Goal: Check status: Check status

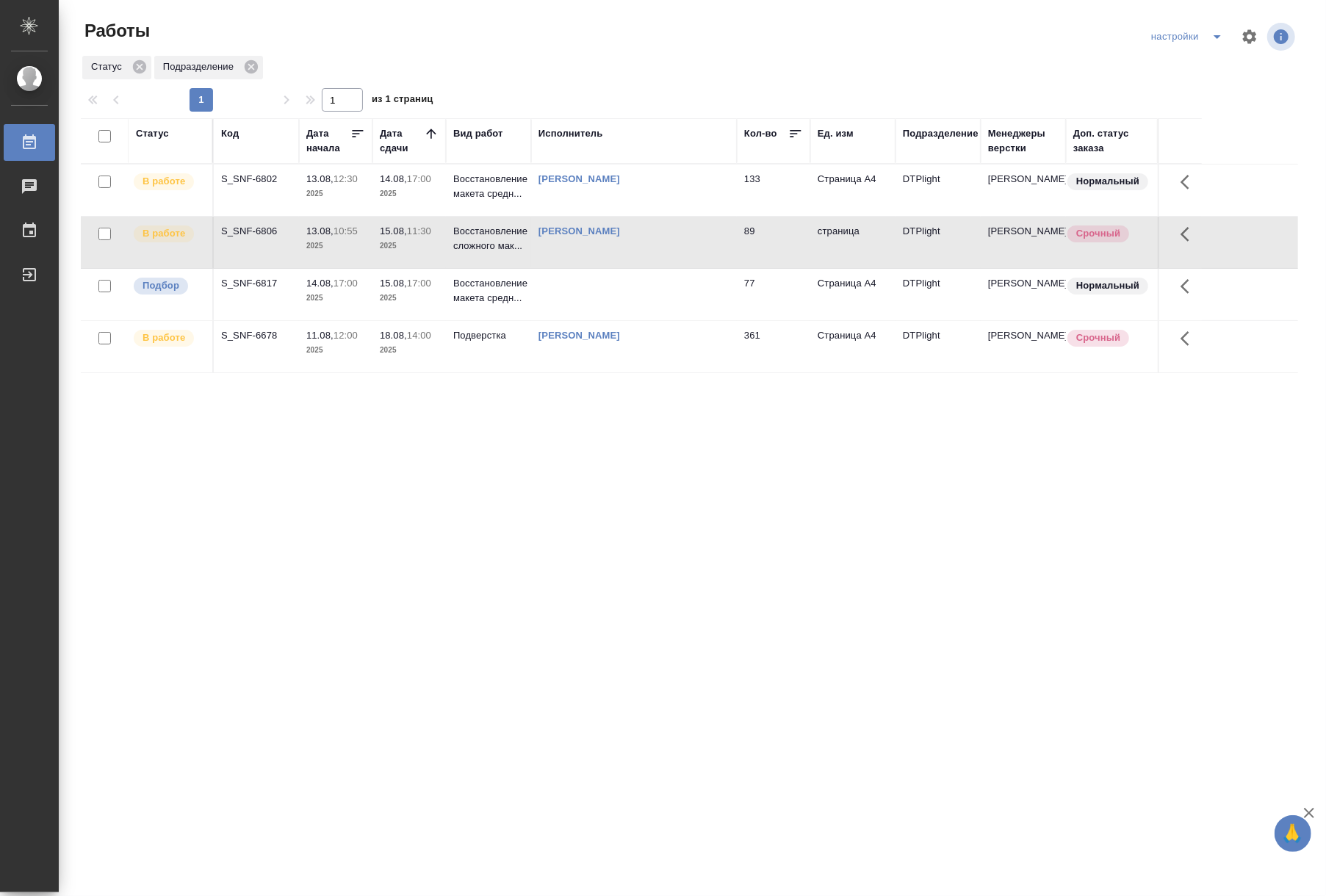
click at [421, 253] on p "2025" at bounding box center [409, 246] width 59 height 15
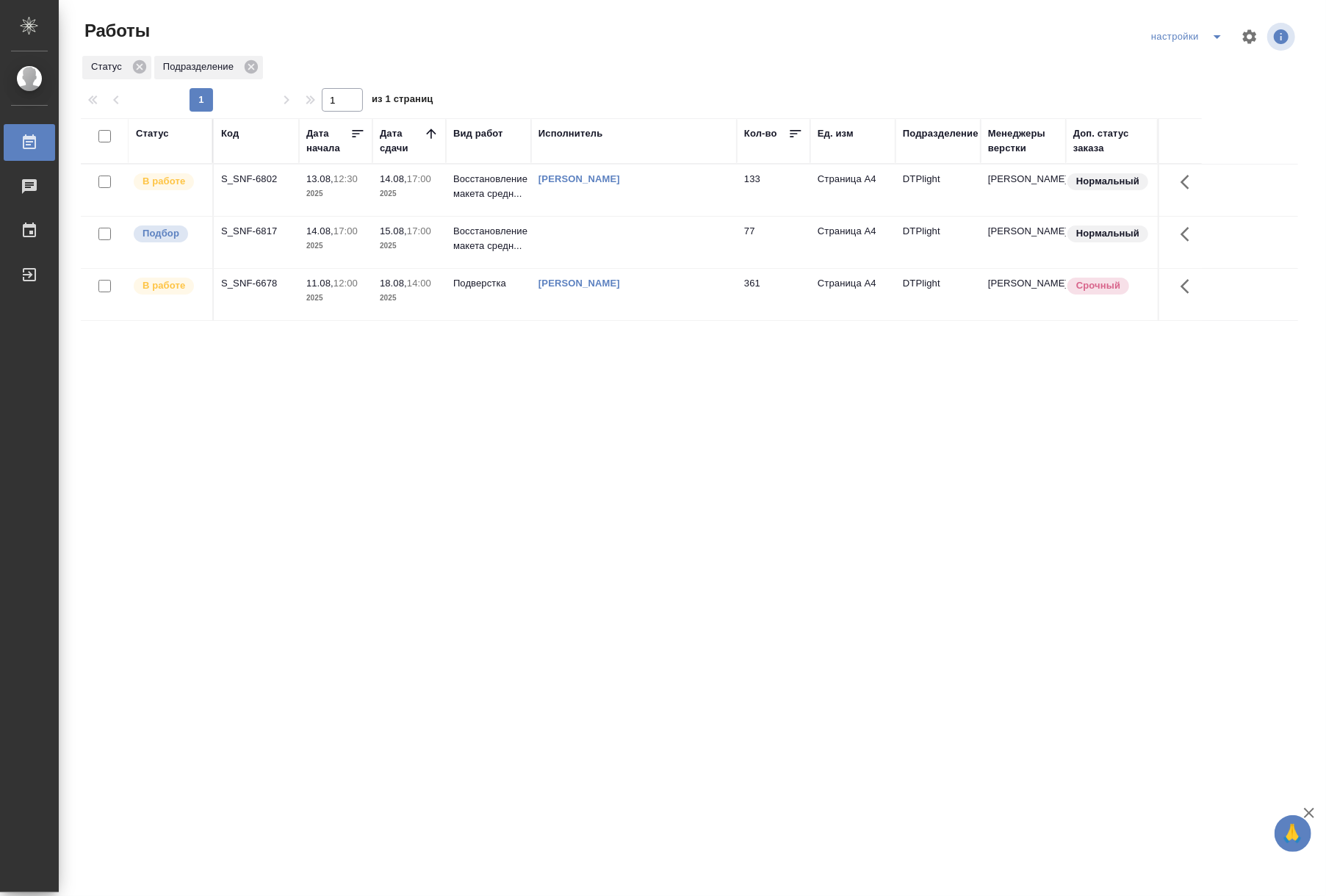
click at [373, 216] on td "18.08, 14:00 2025" at bounding box center [410, 191] width 74 height 52
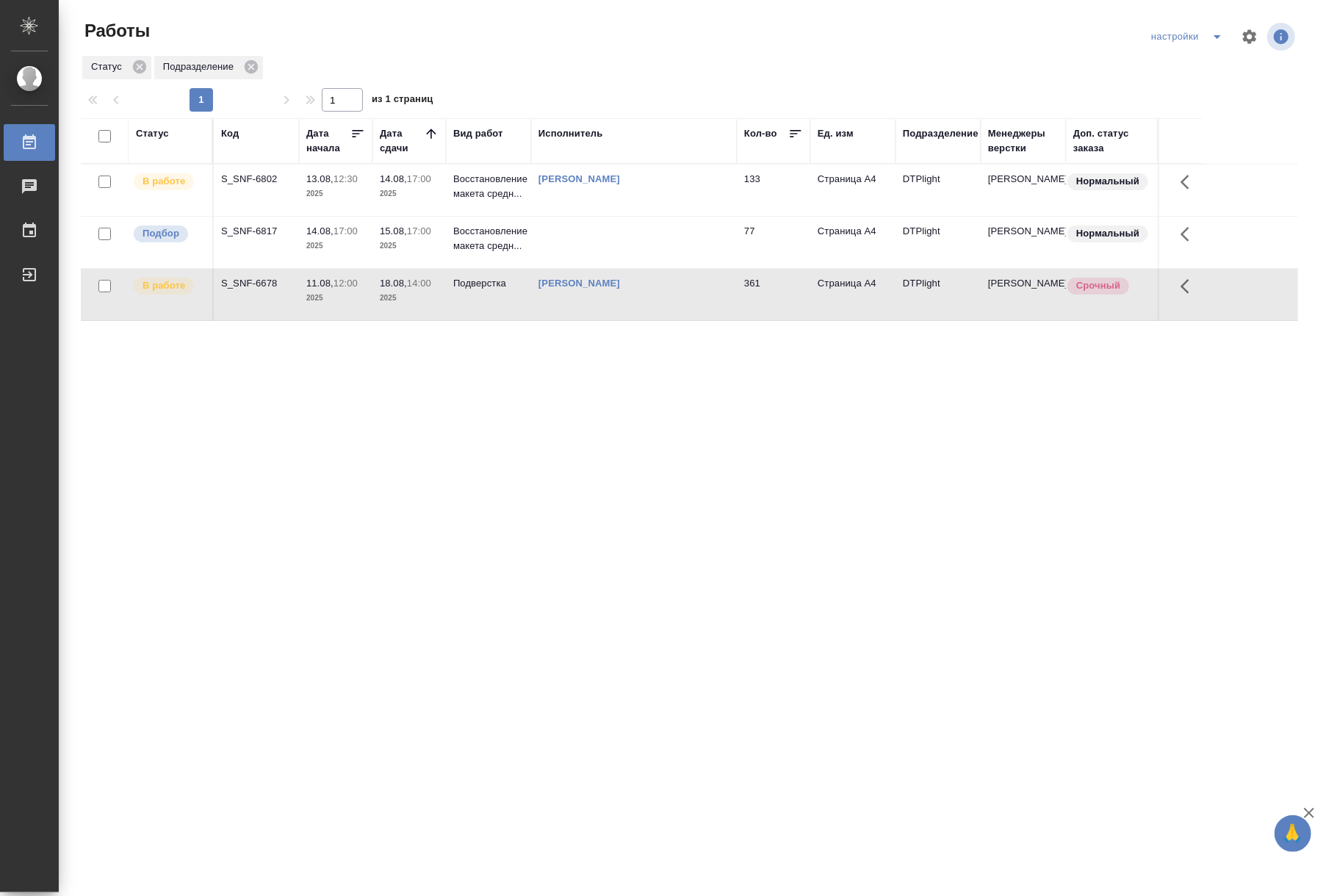
click at [373, 216] on td "18.08, 14:00 2025" at bounding box center [410, 191] width 74 height 52
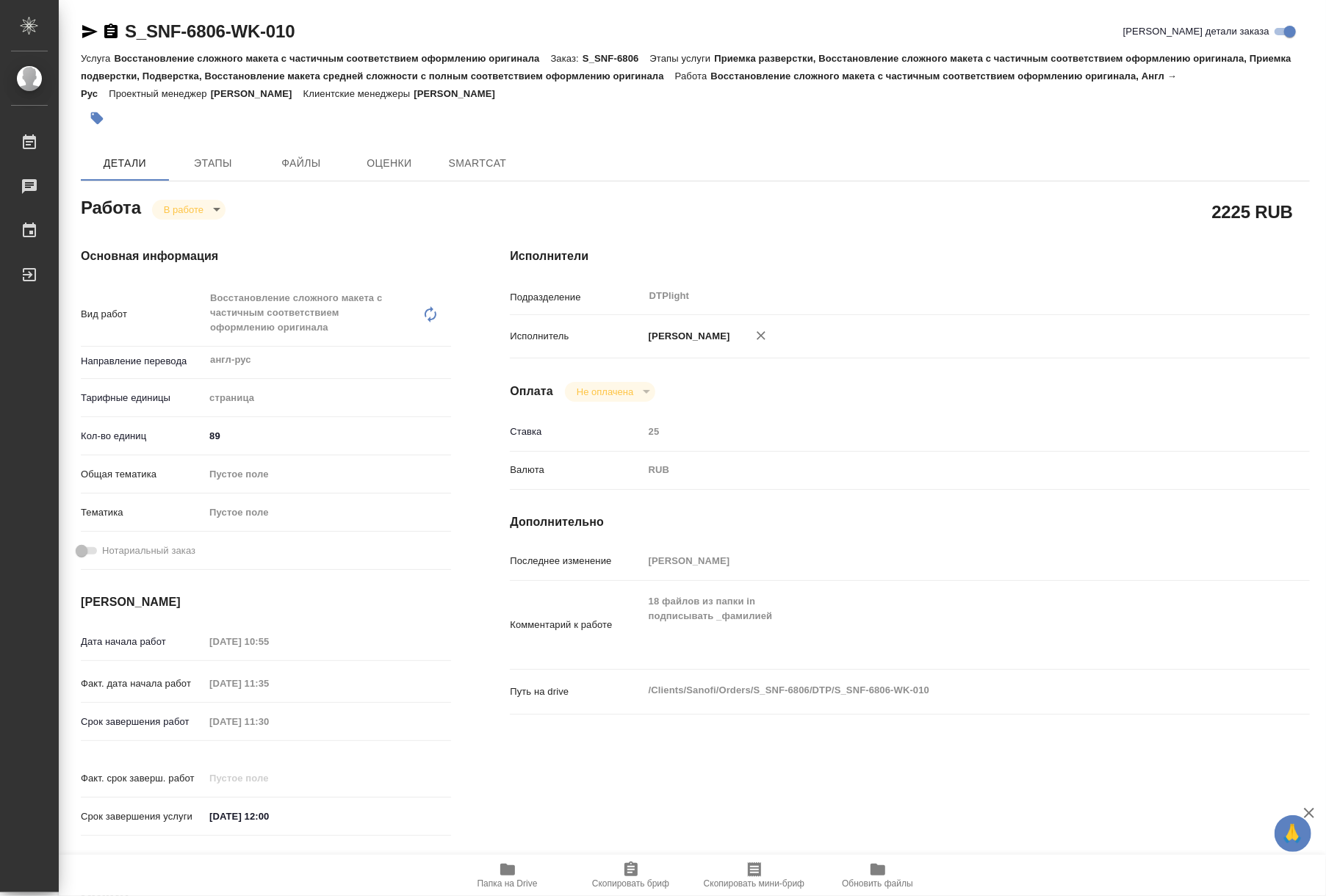
type textarea "x"
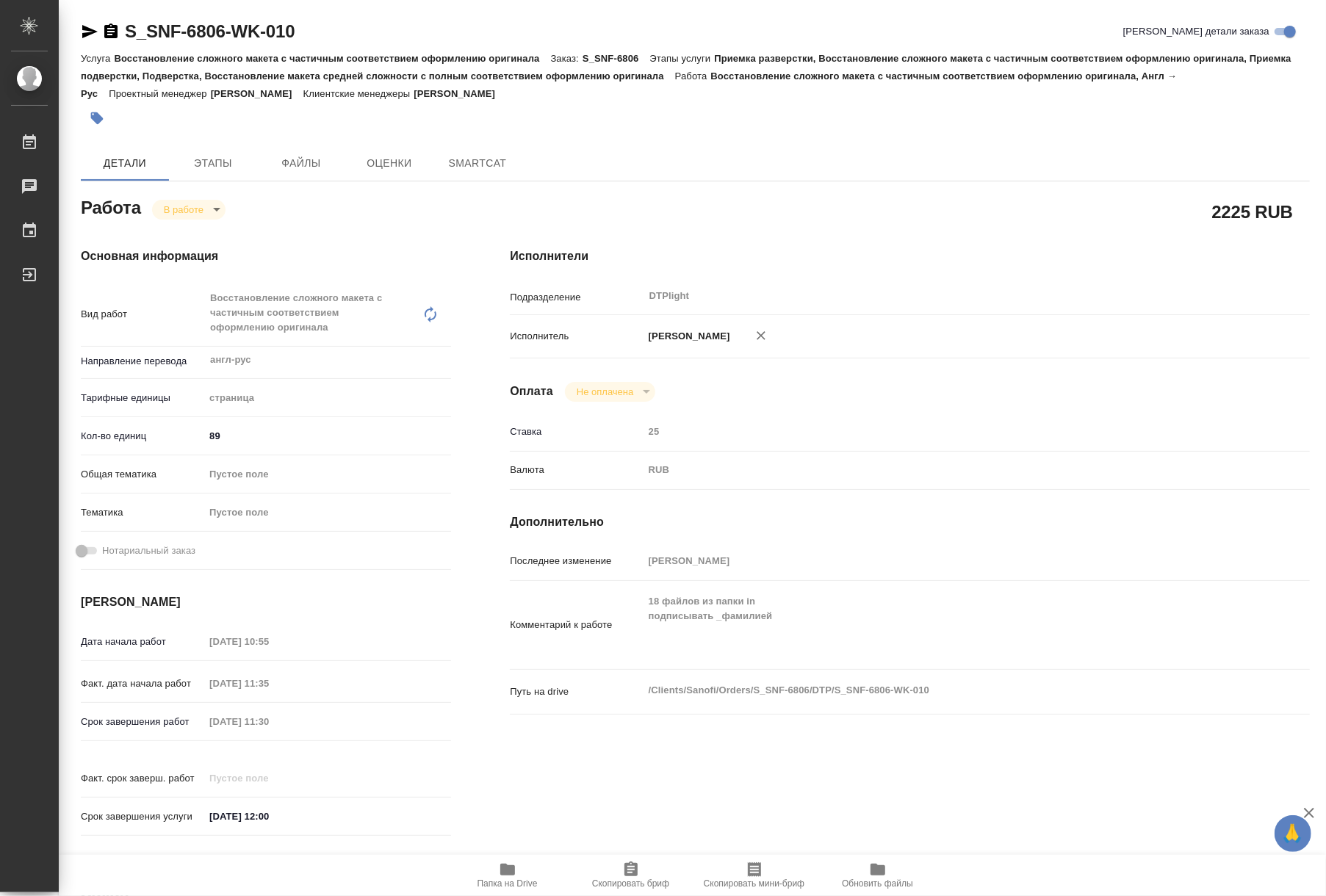
type textarea "x"
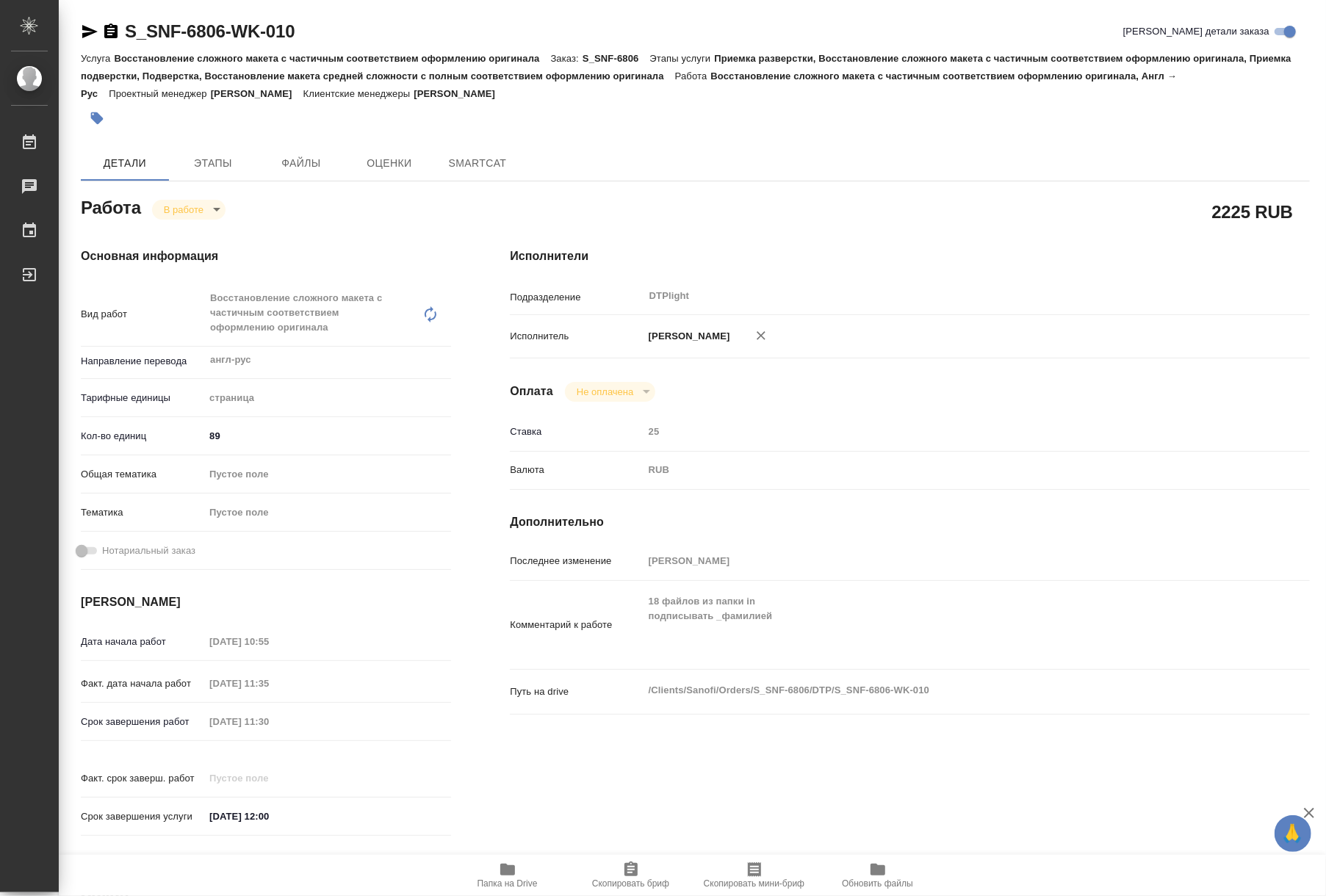
type textarea "x"
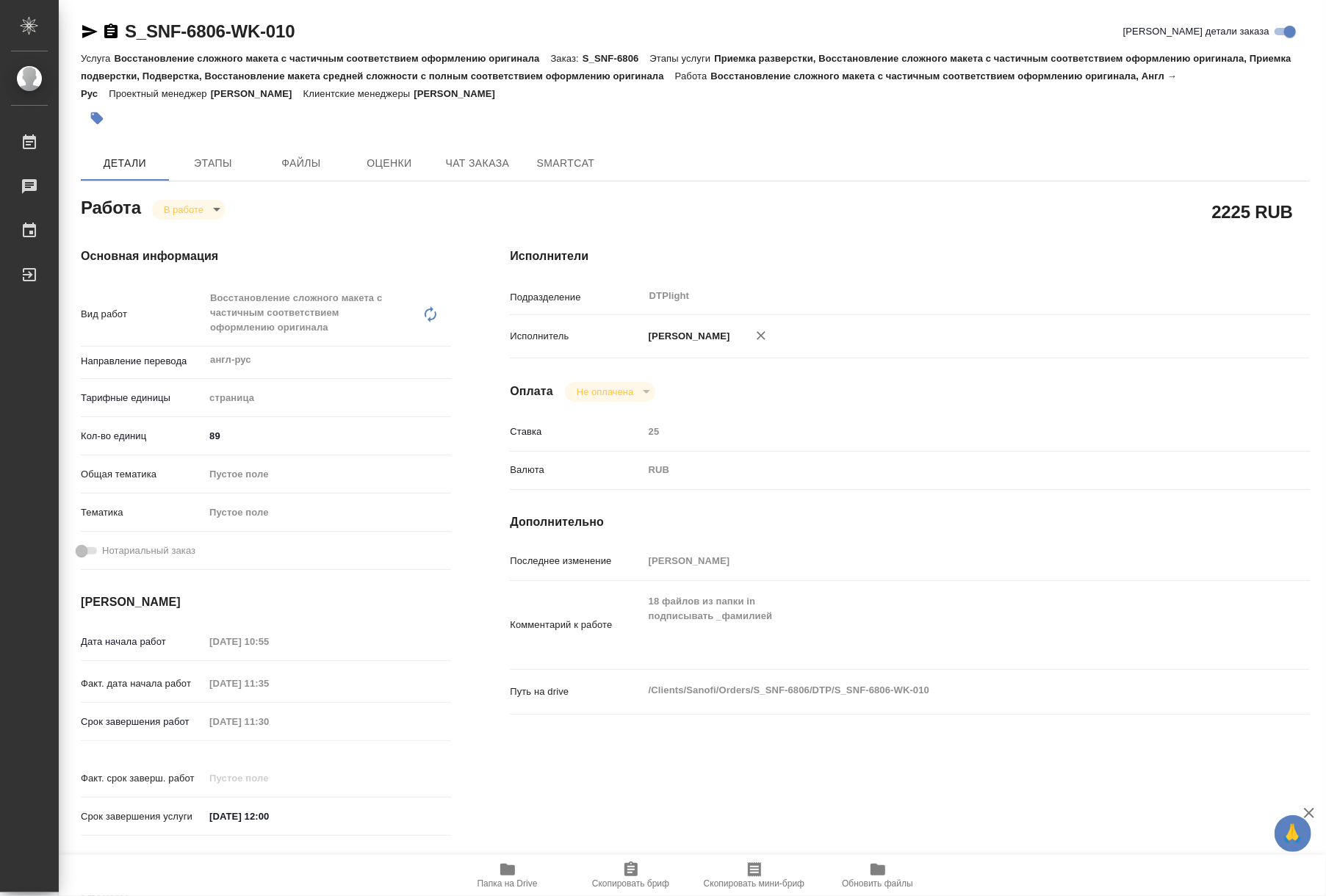
click at [491, 876] on span "Папка на Drive" at bounding box center [508, 875] width 106 height 28
type textarea "x"
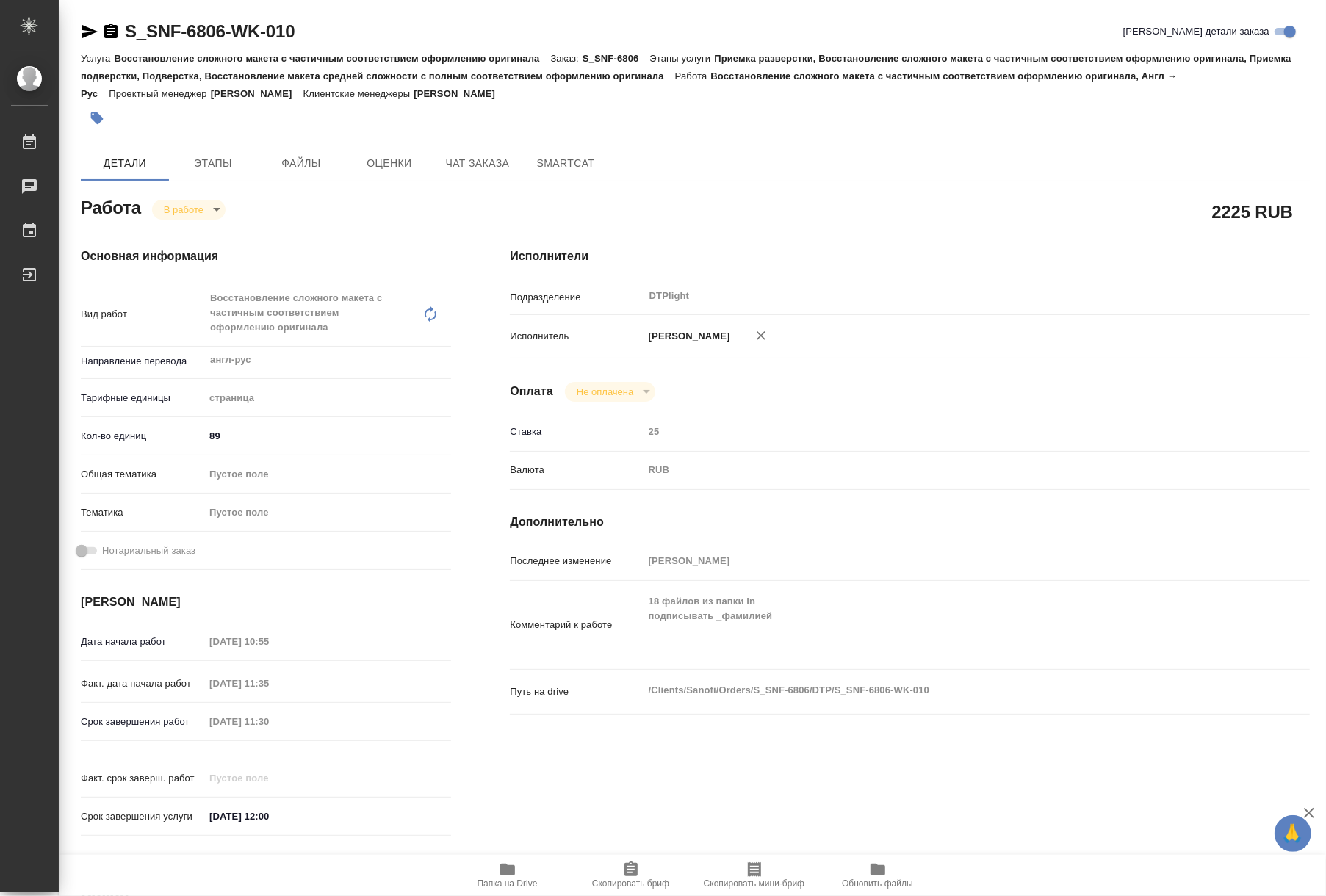
type textarea "x"
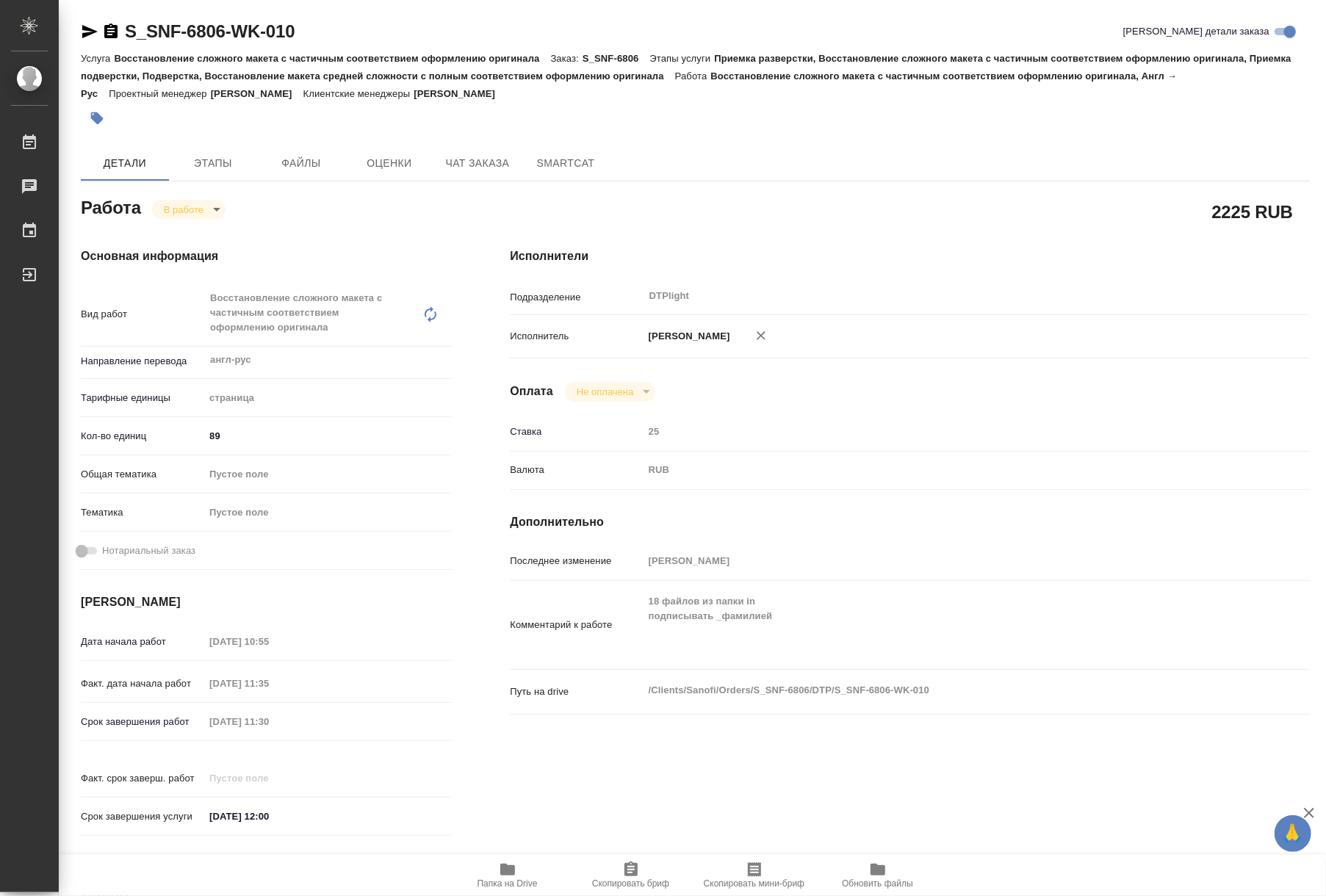
type textarea "x"
click at [186, 213] on body "🙏 .cls-1 fill:#fff; AWATERA Riianova Anna Работы 0 Чаты График Выйти S_SNF-6806…" at bounding box center [663, 448] width 1326 height 896
click at [189, 118] on button "Выполнен" at bounding box center [184, 109] width 41 height 16
type textarea "x"
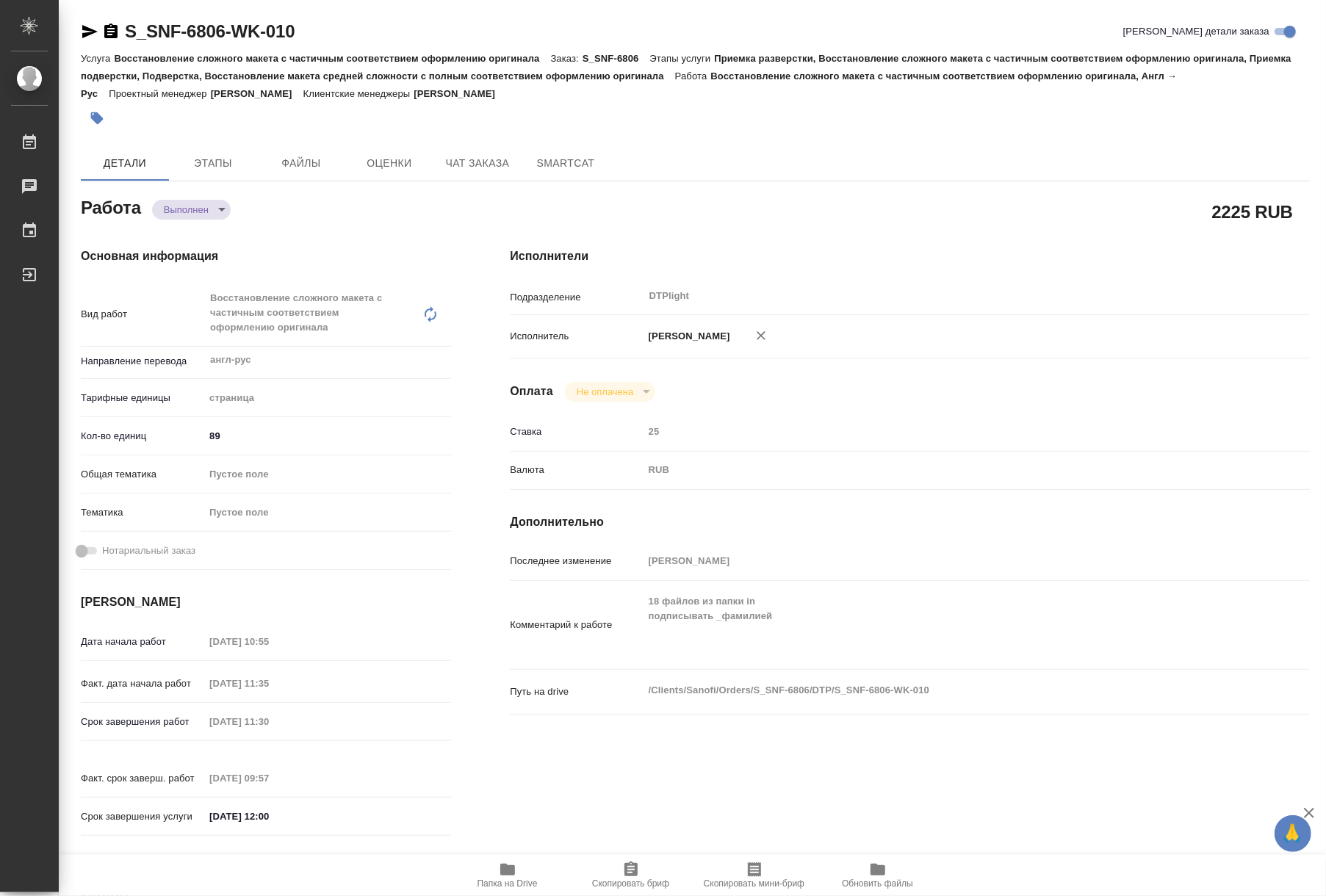
type textarea "x"
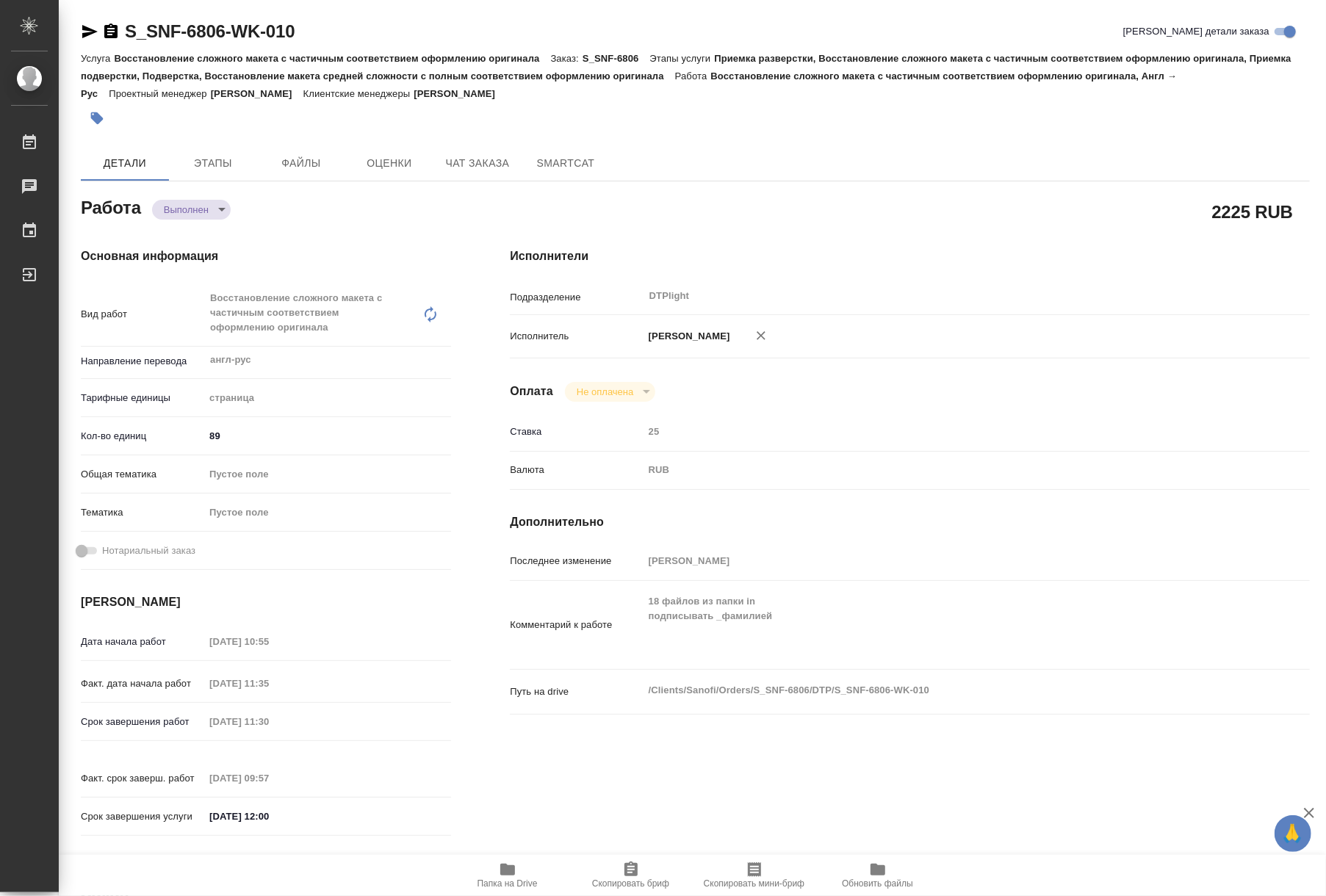
type textarea "x"
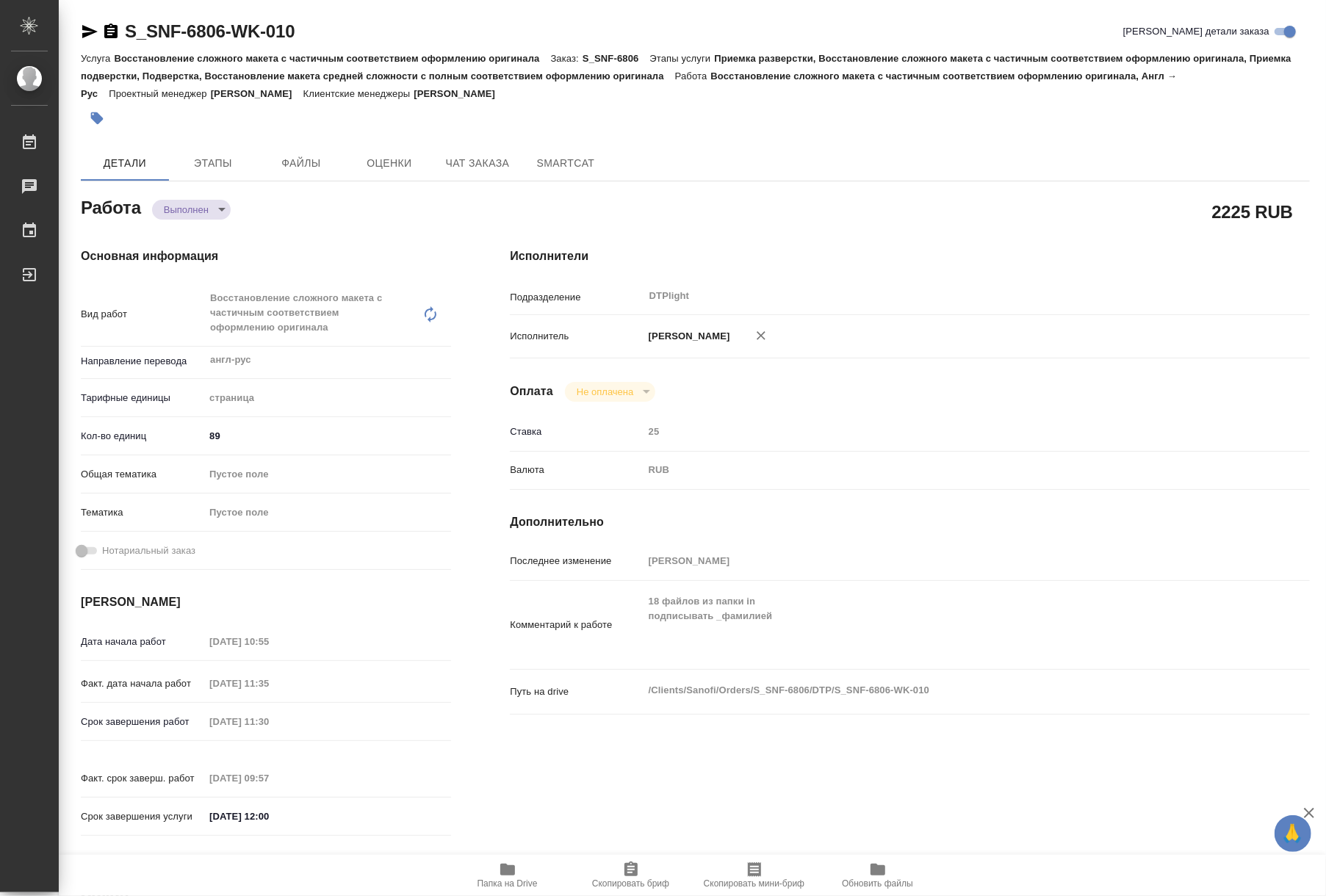
type textarea "x"
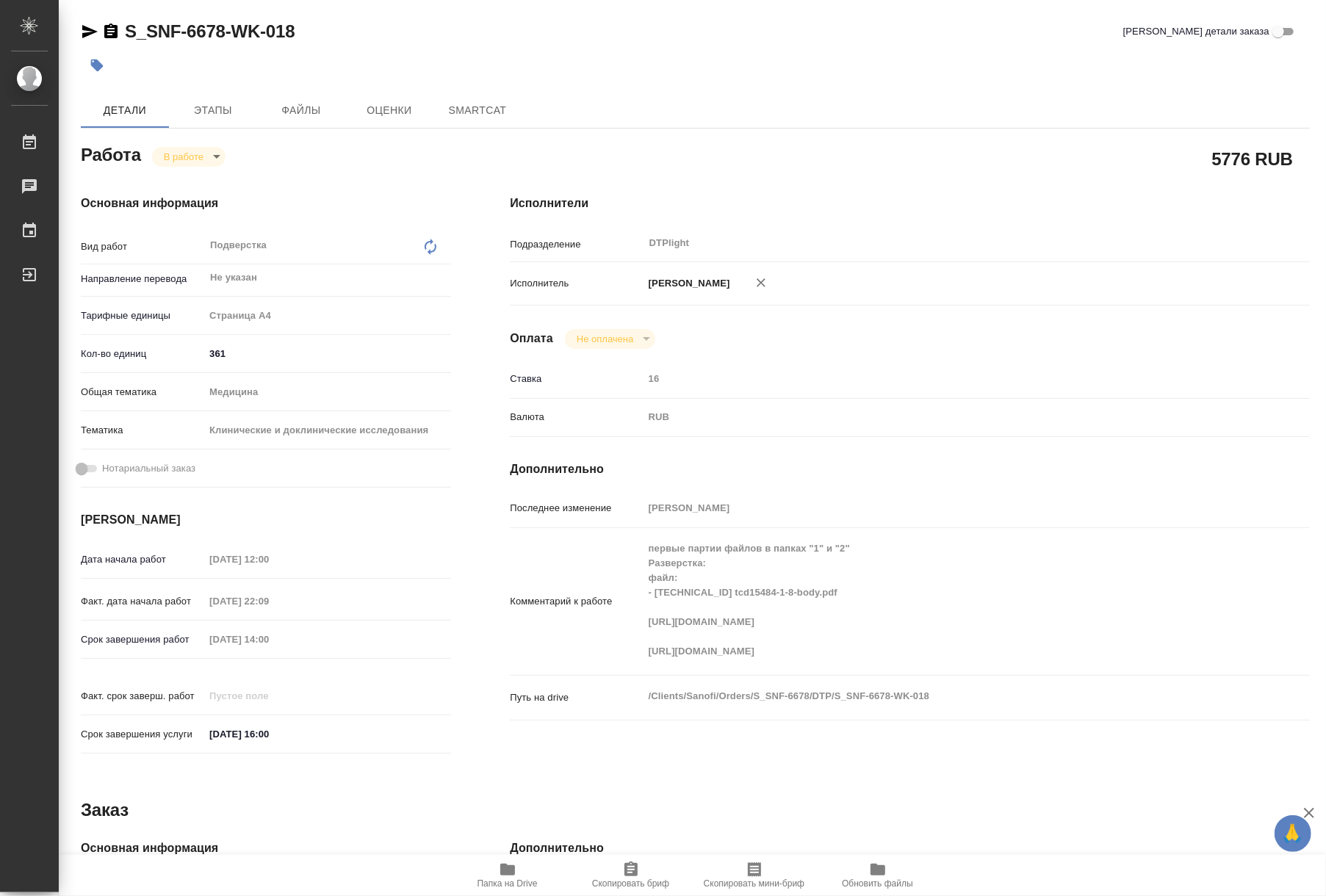
type textarea "x"
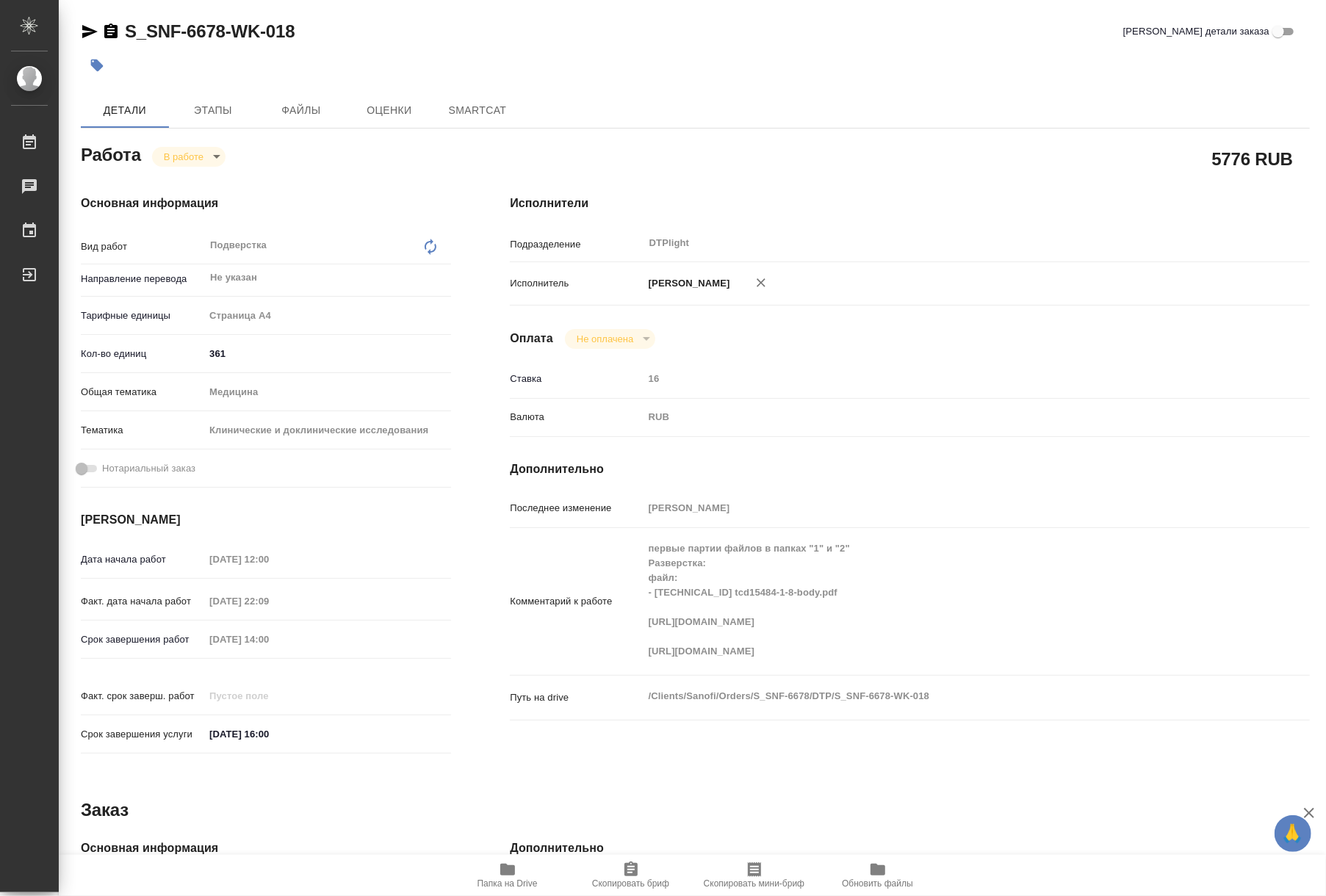
type textarea "x"
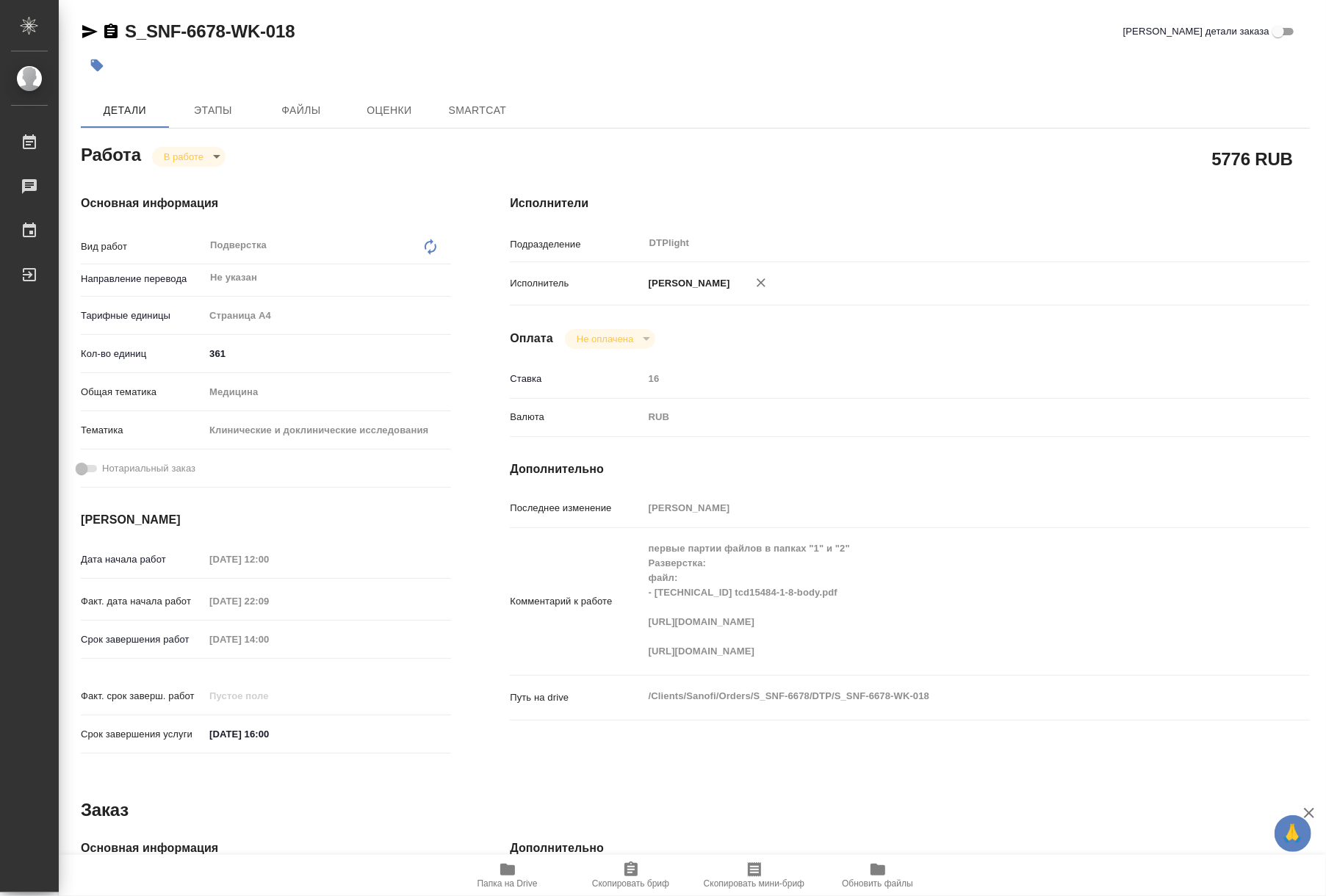
type textarea "x"
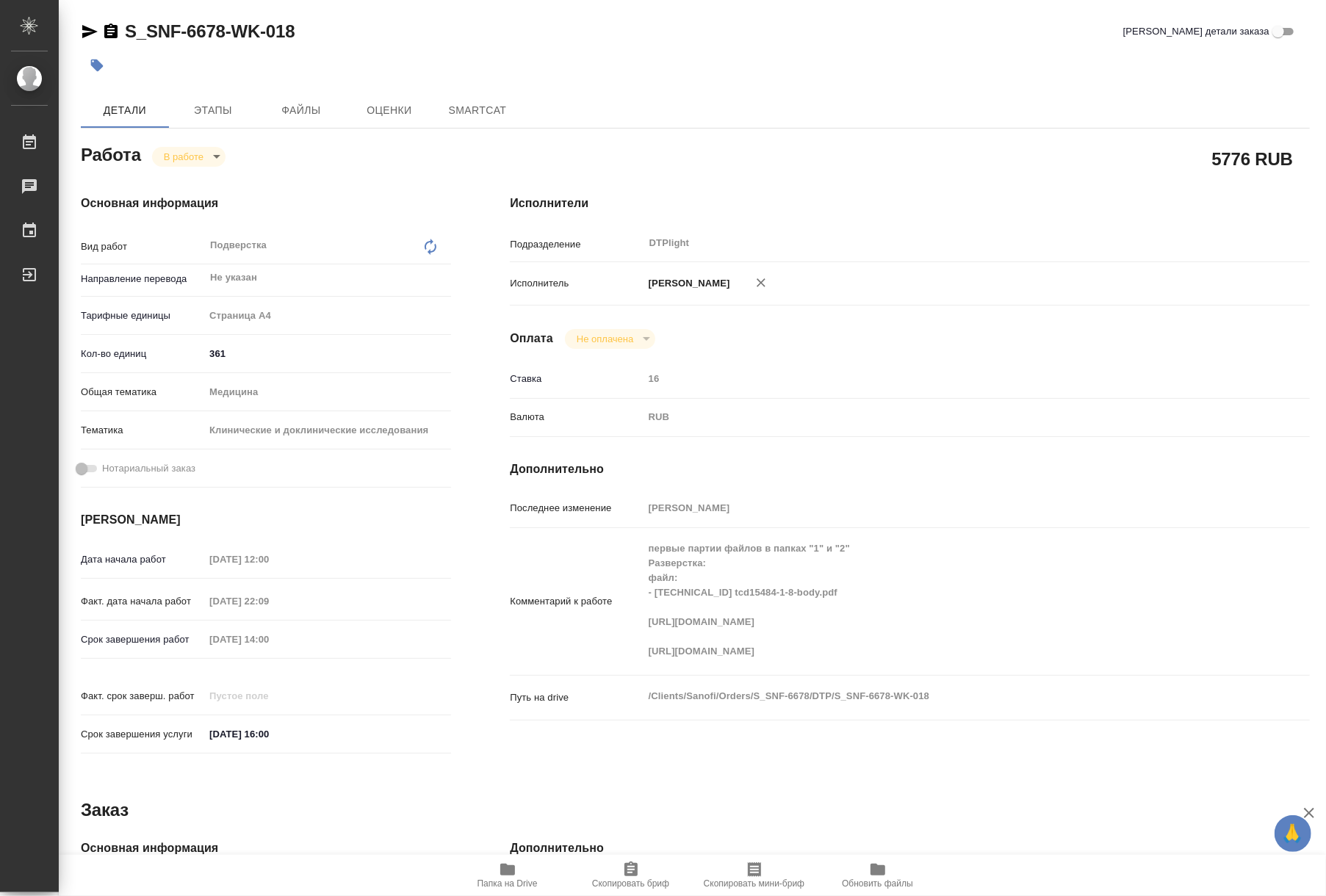
type textarea "x"
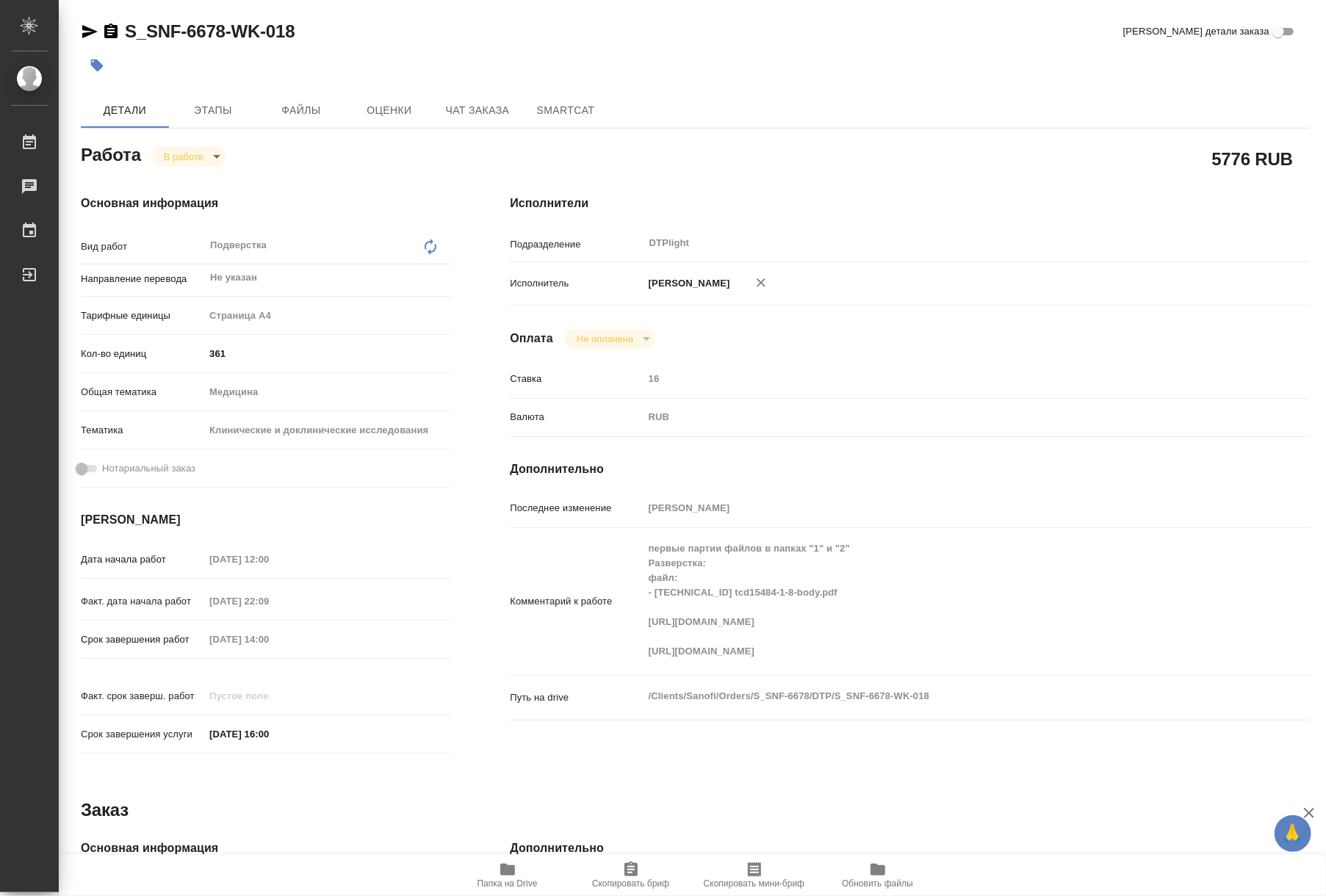
click at [502, 876] on icon "button" at bounding box center [508, 869] width 17 height 17
type textarea "x"
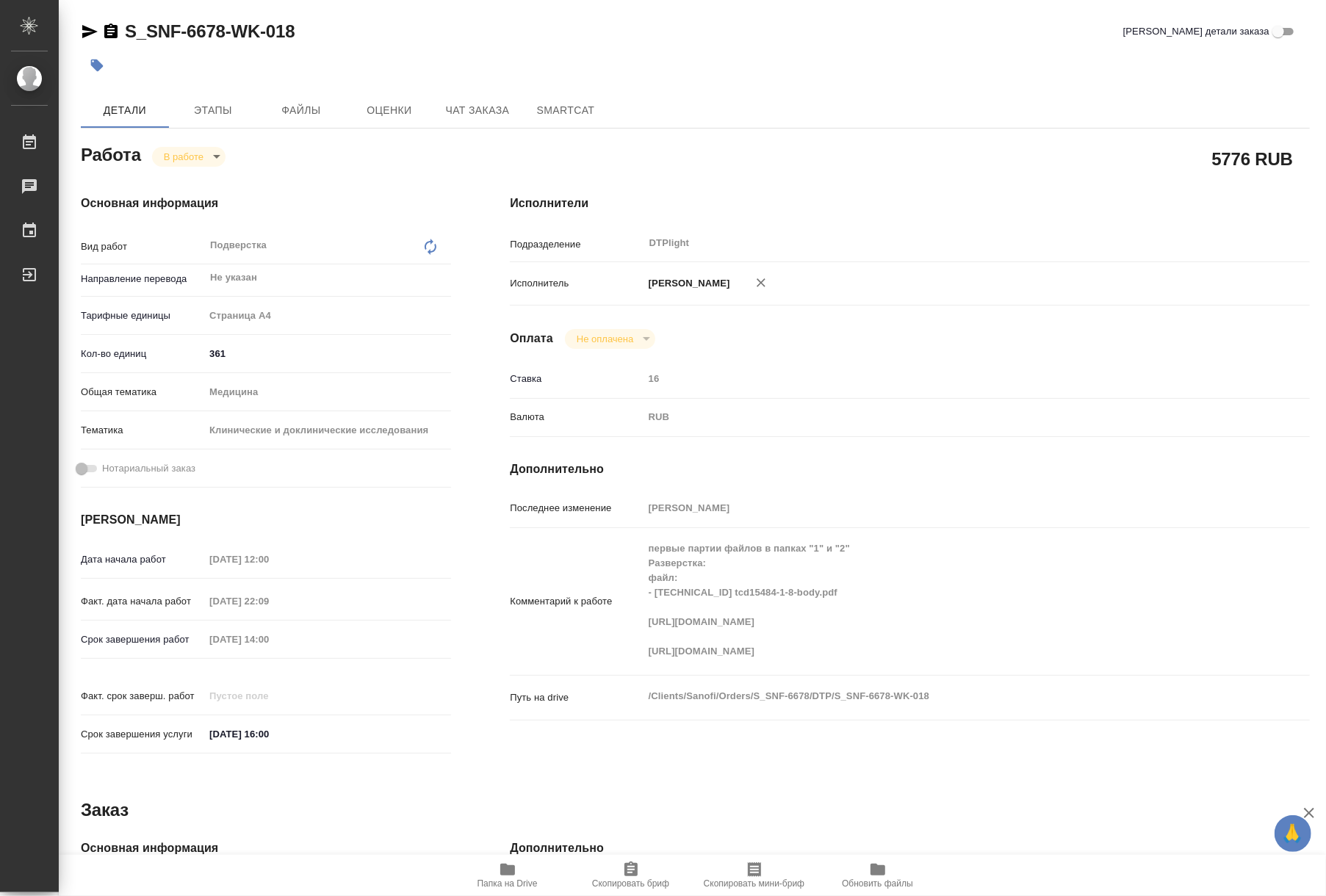
type textarea "x"
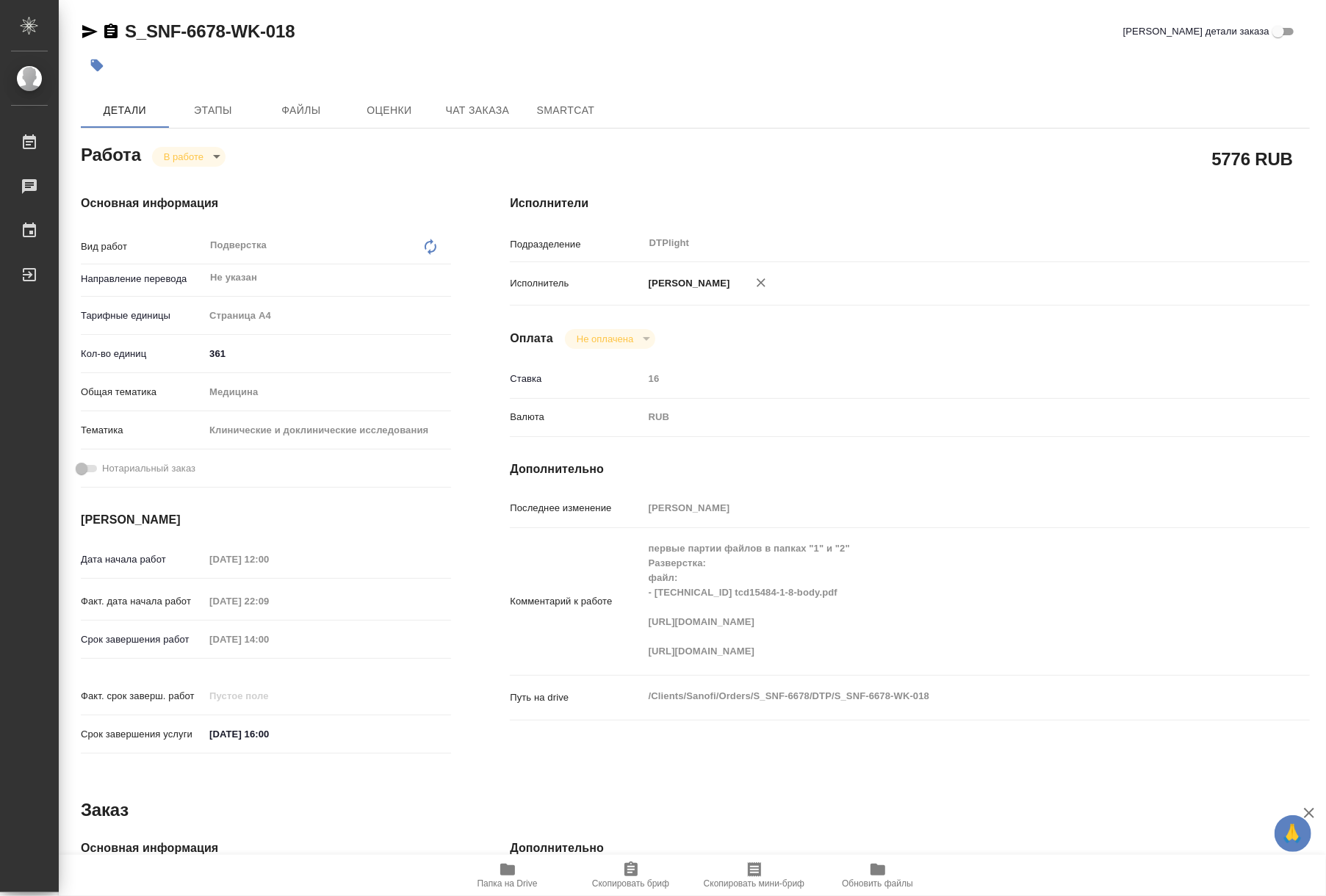
type textarea "x"
